Goal: Task Accomplishment & Management: Use online tool/utility

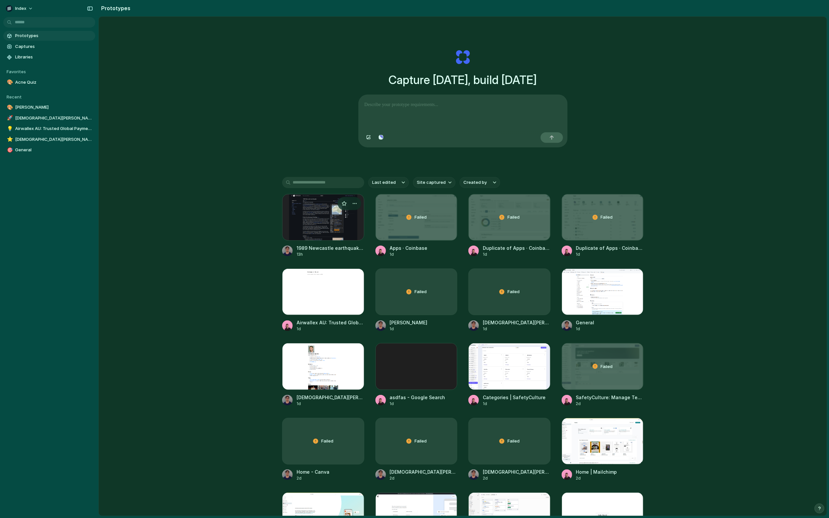
click at [343, 232] on div at bounding box center [323, 217] width 82 height 47
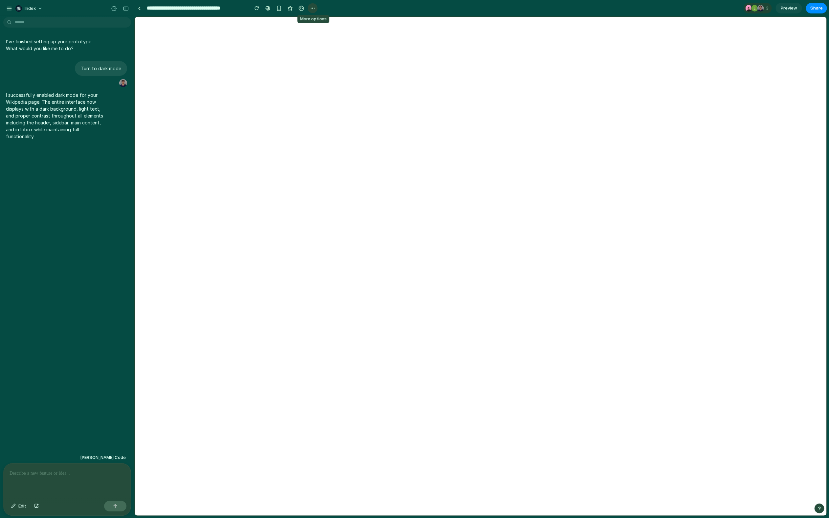
click at [313, 7] on div "button" at bounding box center [312, 8] width 5 height 5
click at [324, 20] on span "Duplicate" at bounding box center [330, 22] width 20 height 7
click at [140, 10] on link at bounding box center [139, 8] width 10 height 10
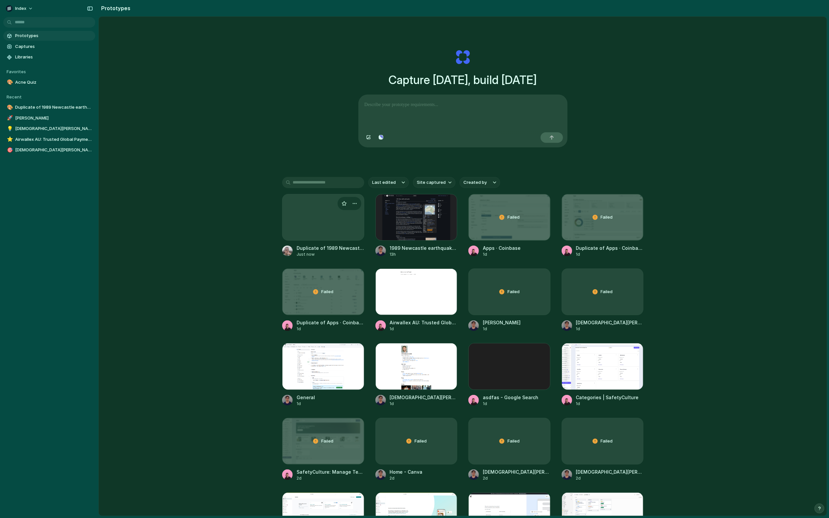
click at [315, 215] on div at bounding box center [323, 217] width 82 height 47
